Goal: Obtain resource: Obtain resource

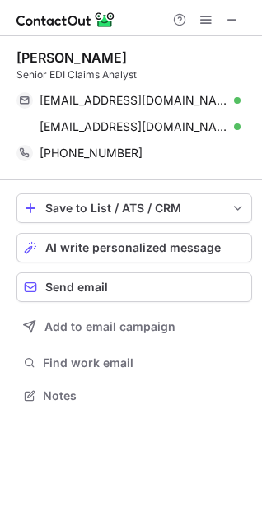
scroll to position [384, 262]
click at [236, 20] on span at bounding box center [232, 19] width 13 height 13
click at [235, 24] on span at bounding box center [232, 19] width 13 height 13
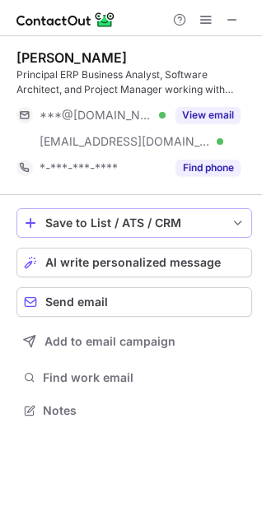
scroll to position [398, 262]
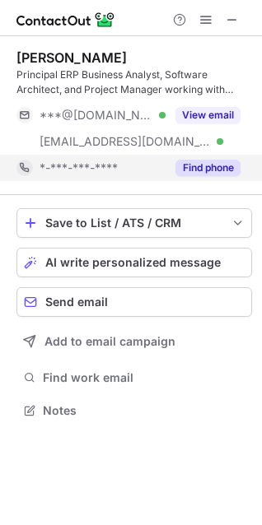
click at [216, 165] on button "Find phone" at bounding box center [207, 168] width 65 height 16
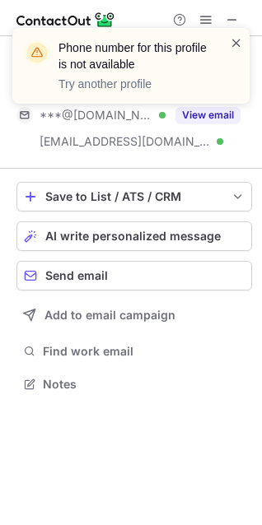
click at [232, 43] on span at bounding box center [236, 43] width 13 height 16
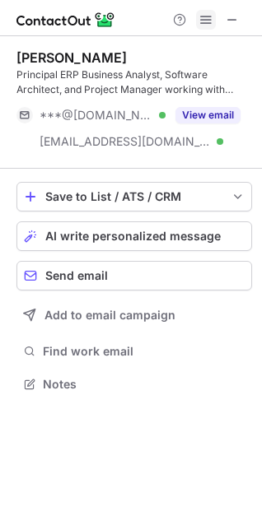
click at [204, 19] on span at bounding box center [205, 19] width 13 height 13
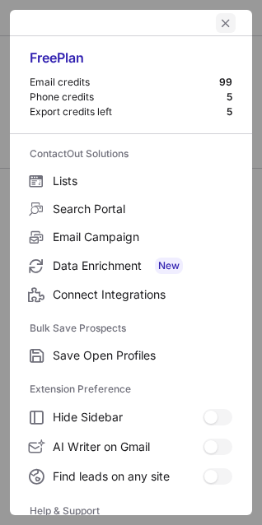
click at [216, 19] on button "left-button" at bounding box center [226, 23] width 20 height 20
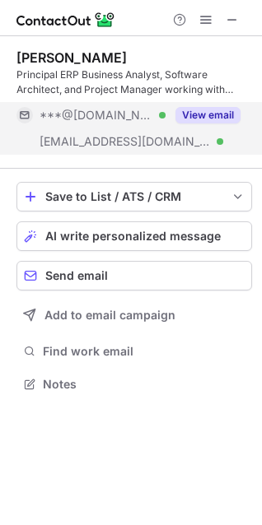
click at [210, 116] on button "View email" at bounding box center [207, 115] width 65 height 16
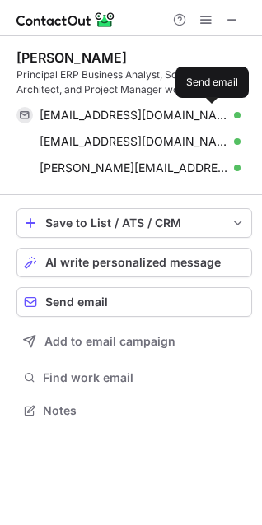
scroll to position [398, 262]
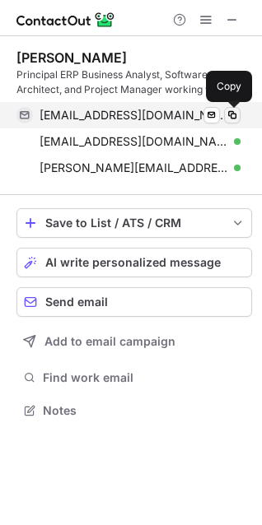
click at [231, 114] on span at bounding box center [232, 115] width 13 height 13
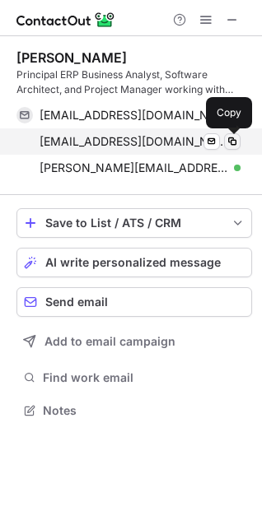
click at [232, 143] on span at bounding box center [232, 141] width 13 height 13
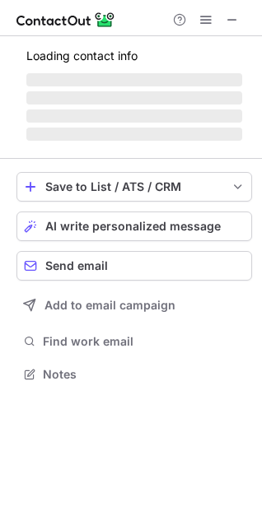
scroll to position [398, 262]
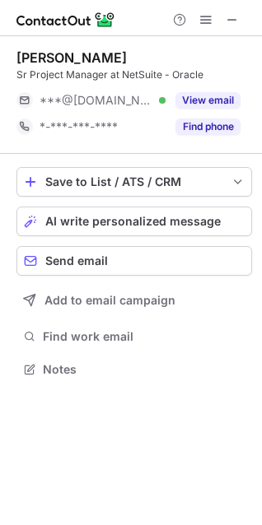
scroll to position [7, 7]
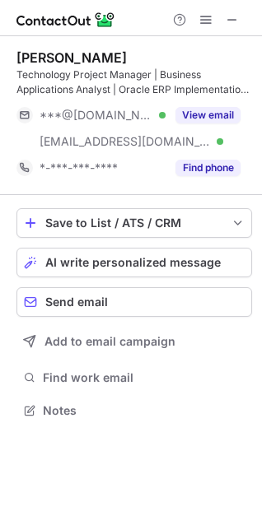
scroll to position [398, 262]
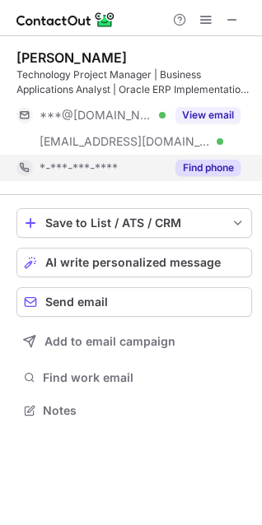
click at [207, 162] on button "Find phone" at bounding box center [207, 168] width 65 height 16
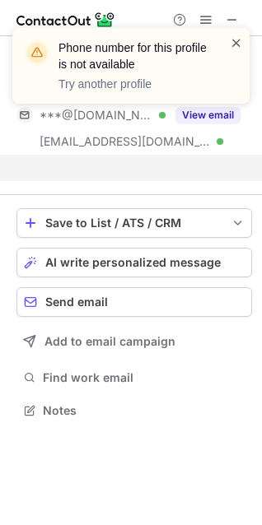
click at [235, 44] on span at bounding box center [236, 43] width 13 height 16
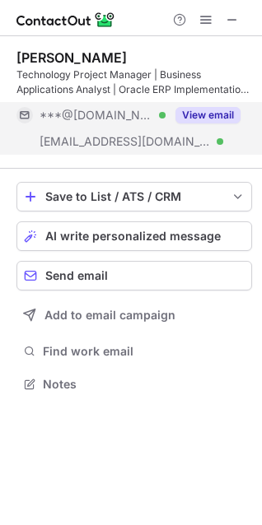
click at [200, 114] on button "View email" at bounding box center [207, 115] width 65 height 16
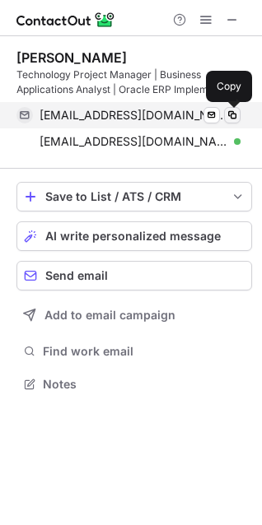
click at [230, 109] on span at bounding box center [232, 115] width 13 height 13
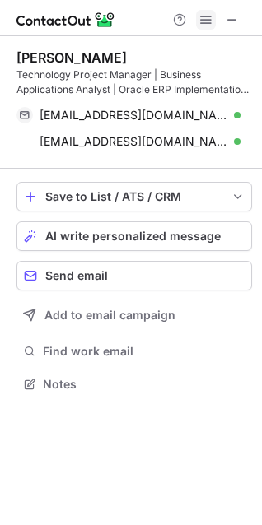
click at [209, 20] on span at bounding box center [205, 19] width 13 height 13
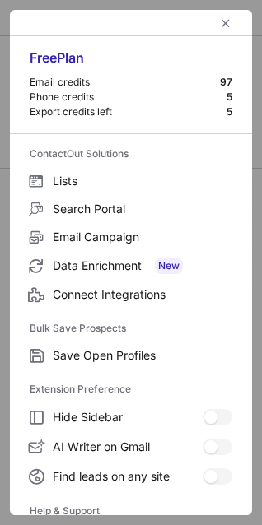
scroll to position [160, 0]
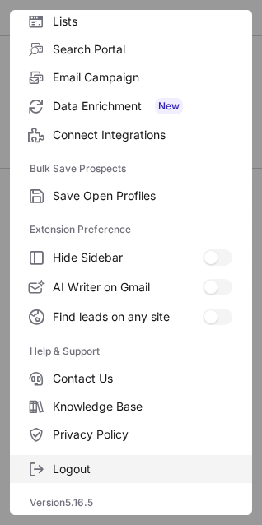
click at [50, 481] on label "Logout" at bounding box center [131, 469] width 242 height 28
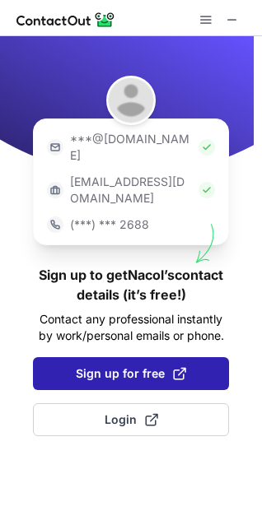
click at [134, 365] on span "Sign up for free" at bounding box center [131, 373] width 110 height 16
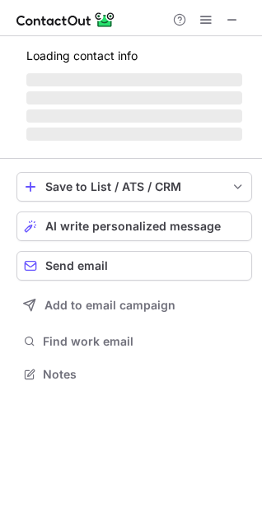
scroll to position [369, 262]
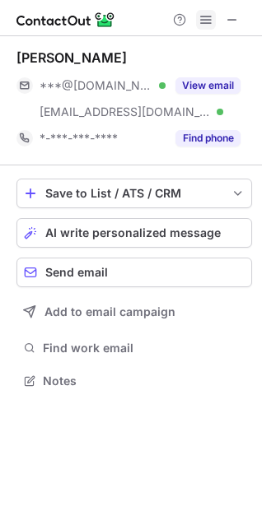
click at [209, 26] on span at bounding box center [205, 19] width 13 height 13
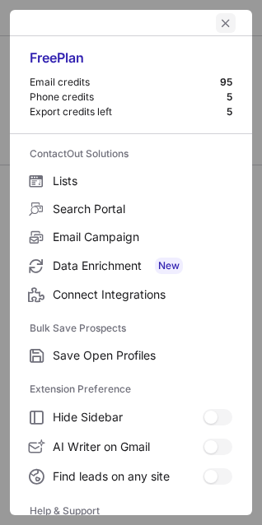
click at [220, 21] on span "left-button" at bounding box center [225, 22] width 13 height 13
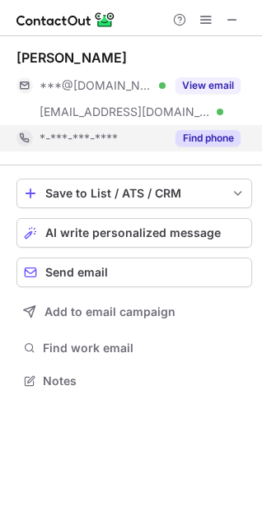
click at [207, 133] on button "Find phone" at bounding box center [207, 138] width 65 height 16
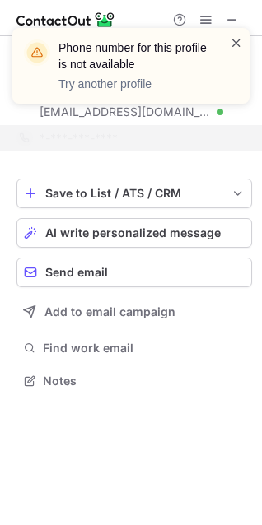
click at [233, 46] on span at bounding box center [236, 43] width 13 height 16
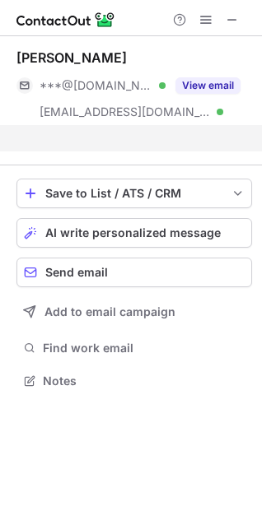
scroll to position [342, 262]
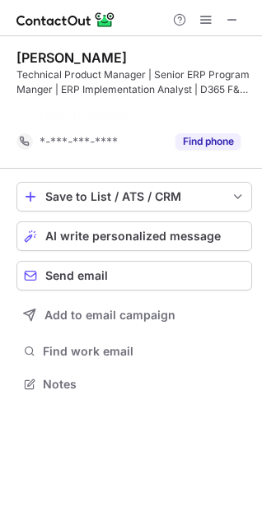
scroll to position [346, 262]
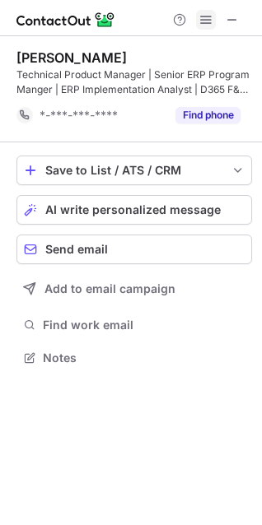
click at [205, 23] on span at bounding box center [205, 19] width 13 height 13
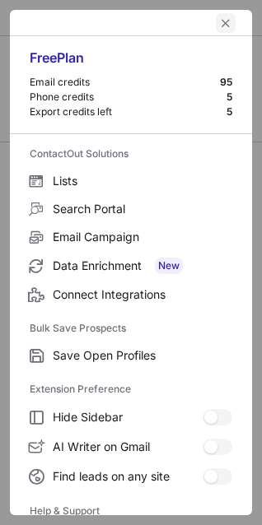
click at [216, 23] on button "left-button" at bounding box center [226, 23] width 20 height 20
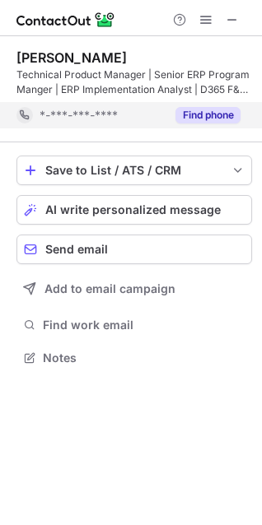
click at [213, 111] on button "Find phone" at bounding box center [207, 115] width 65 height 16
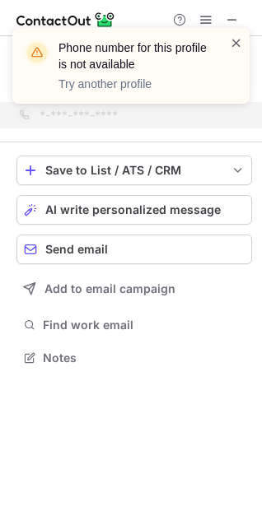
click at [236, 40] on span at bounding box center [236, 43] width 13 height 16
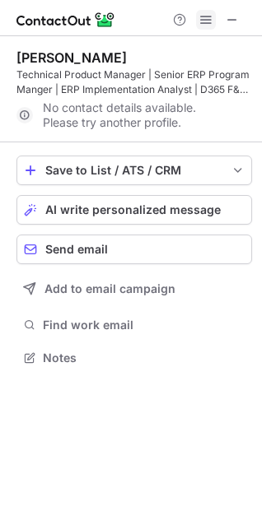
click at [210, 23] on span at bounding box center [205, 19] width 13 height 13
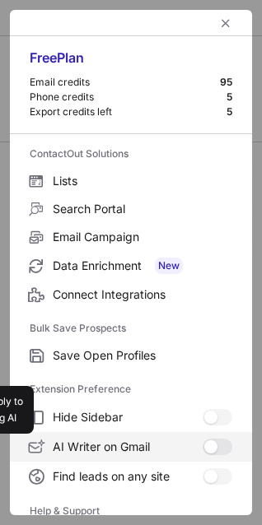
scroll to position [160, 0]
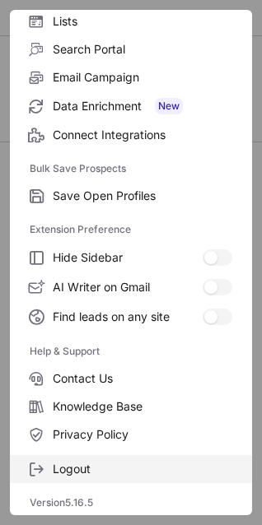
click at [74, 466] on span "Logout" at bounding box center [142, 469] width 179 height 15
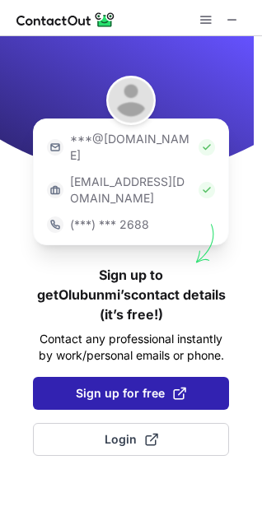
click at [147, 385] on span "Sign up for free" at bounding box center [131, 393] width 110 height 16
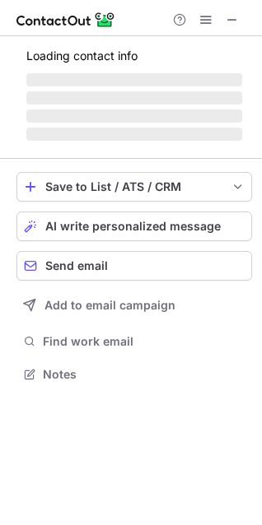
scroll to position [342, 262]
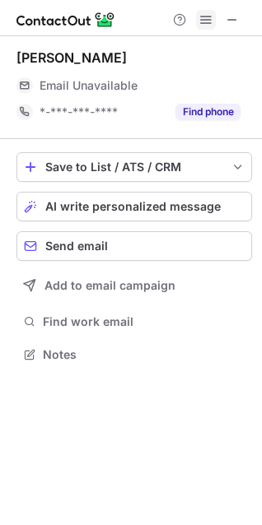
click at [207, 14] on span at bounding box center [205, 19] width 13 height 13
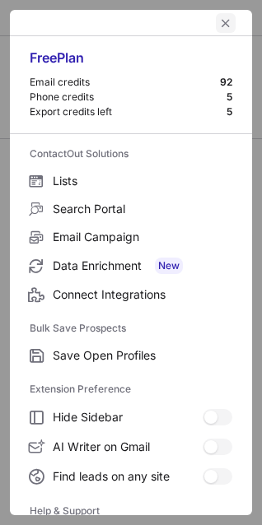
click at [216, 14] on button "left-button" at bounding box center [226, 23] width 20 height 20
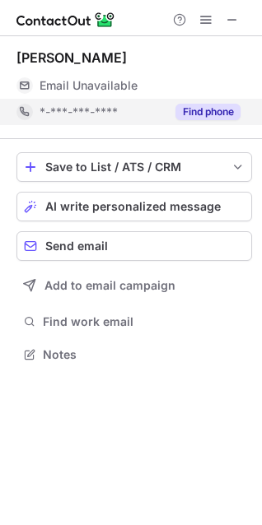
click at [191, 100] on div "Find phone" at bounding box center [202, 112] width 75 height 26
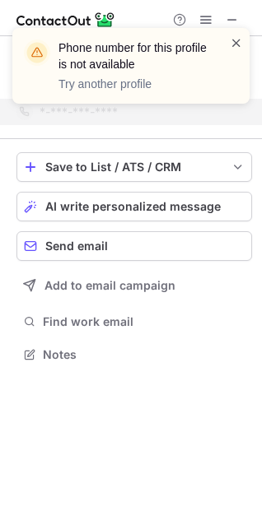
click at [240, 35] on span at bounding box center [236, 43] width 13 height 16
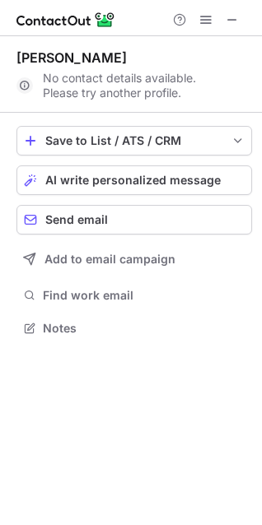
scroll to position [316, 262]
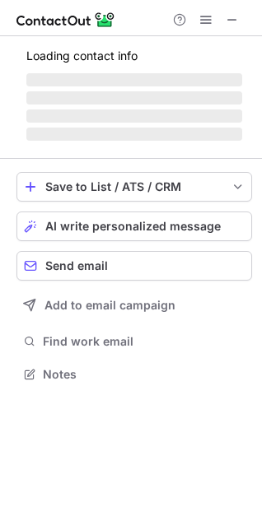
scroll to position [384, 262]
